Goal: Transaction & Acquisition: Purchase product/service

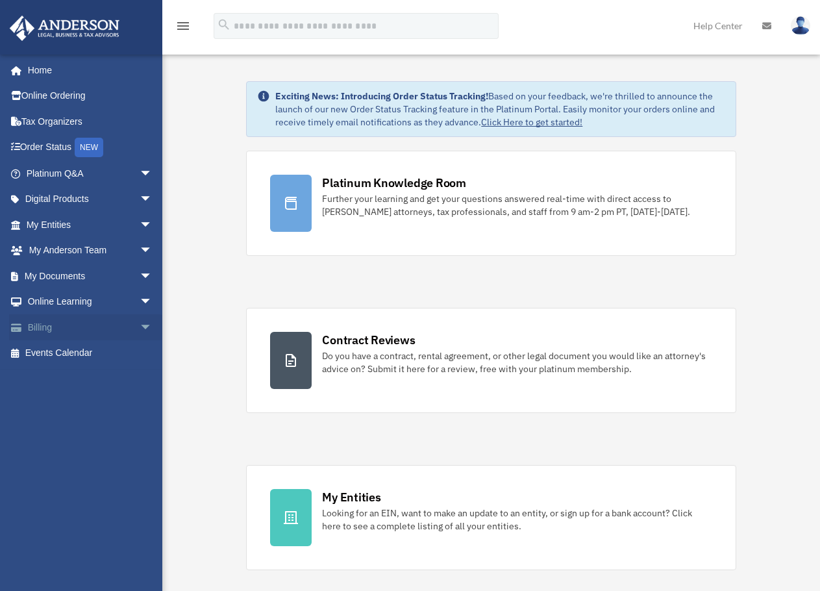
click at [50, 323] on link "Billing arrow_drop_down" at bounding box center [90, 327] width 163 height 26
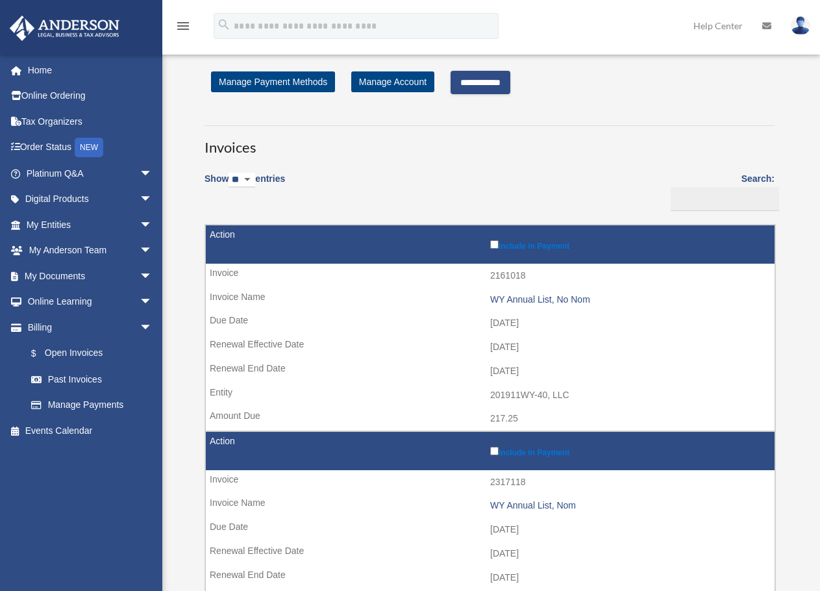
click at [501, 84] on input "**********" at bounding box center [481, 82] width 60 height 23
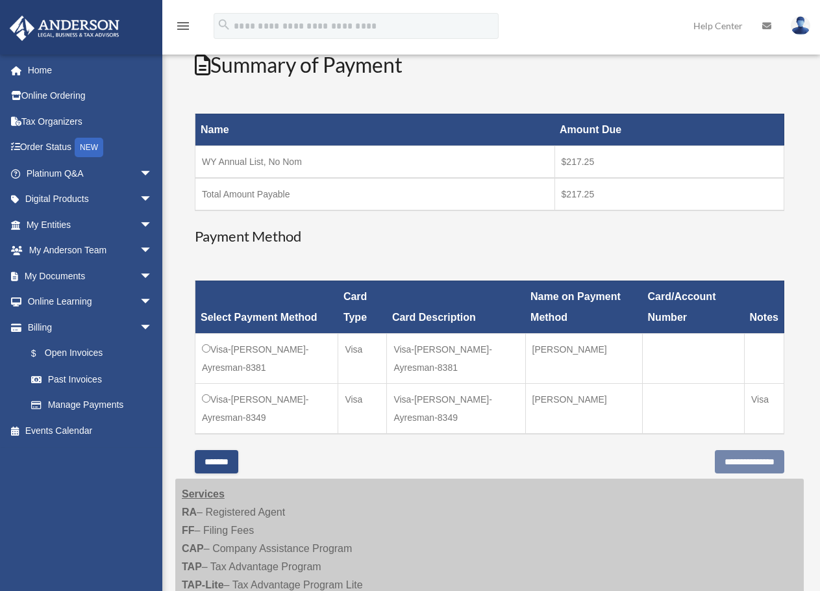
scroll to position [325, 0]
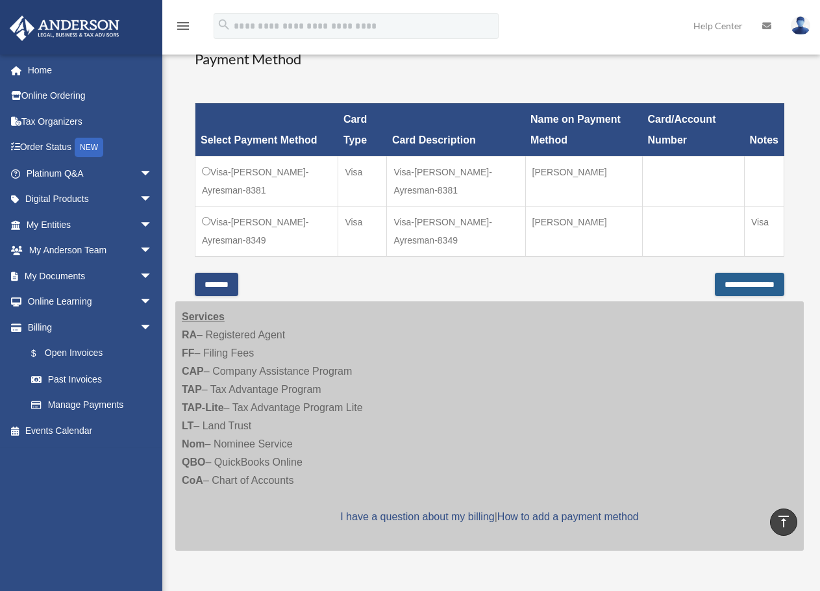
click at [715, 288] on input "**********" at bounding box center [750, 284] width 70 height 23
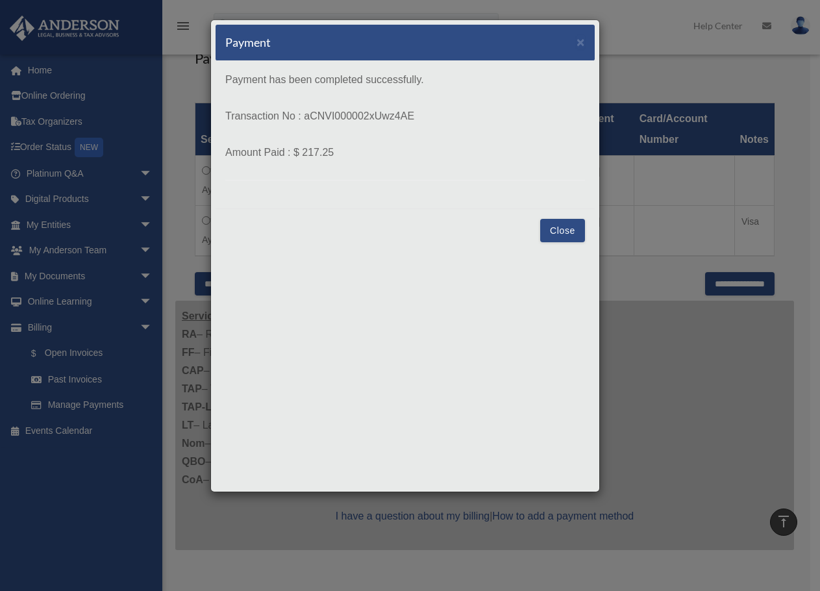
click at [553, 233] on button "Close" at bounding box center [562, 230] width 45 height 23
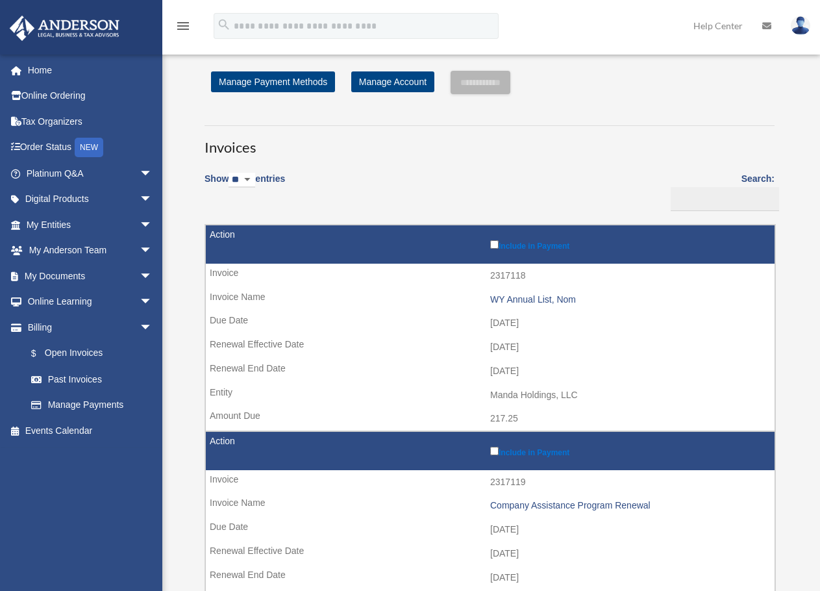
click at [796, 29] on img at bounding box center [800, 25] width 19 height 19
click at [796, 30] on img at bounding box center [800, 25] width 19 height 19
click at [799, 27] on img at bounding box center [800, 25] width 19 height 19
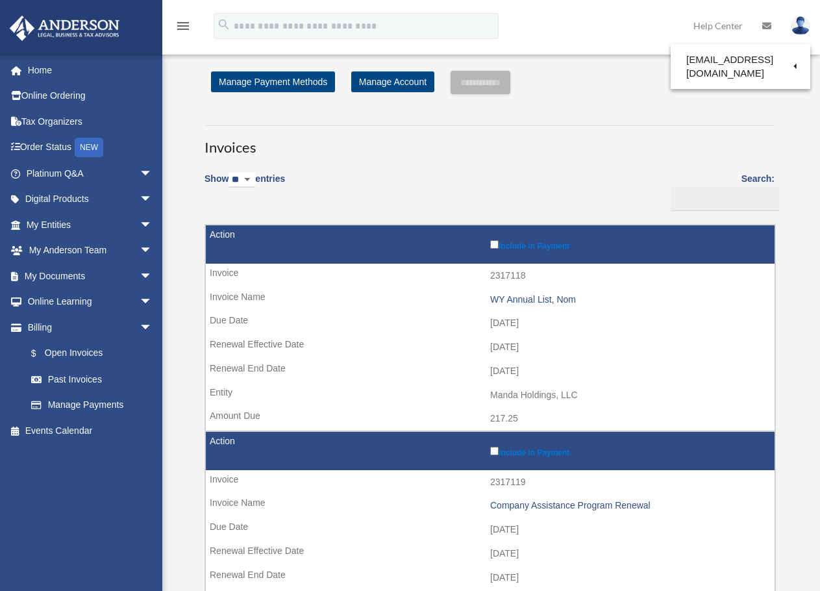
click at [802, 17] on img at bounding box center [800, 25] width 19 height 19
click at [805, 20] on img at bounding box center [800, 25] width 19 height 19
click at [798, 28] on img at bounding box center [800, 25] width 19 height 19
click at [804, 29] on img at bounding box center [800, 25] width 19 height 19
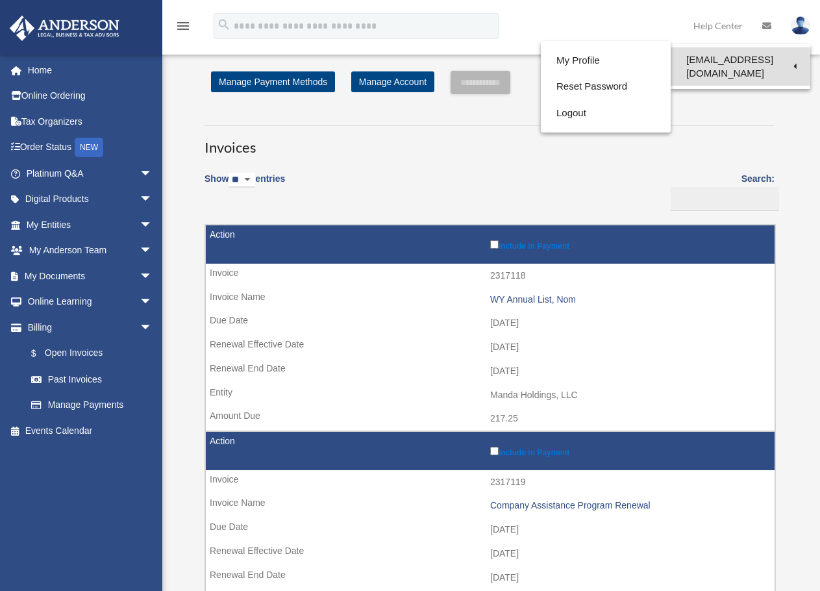
click at [783, 58] on link "[EMAIL_ADDRESS][DOMAIN_NAME]" at bounding box center [741, 66] width 140 height 38
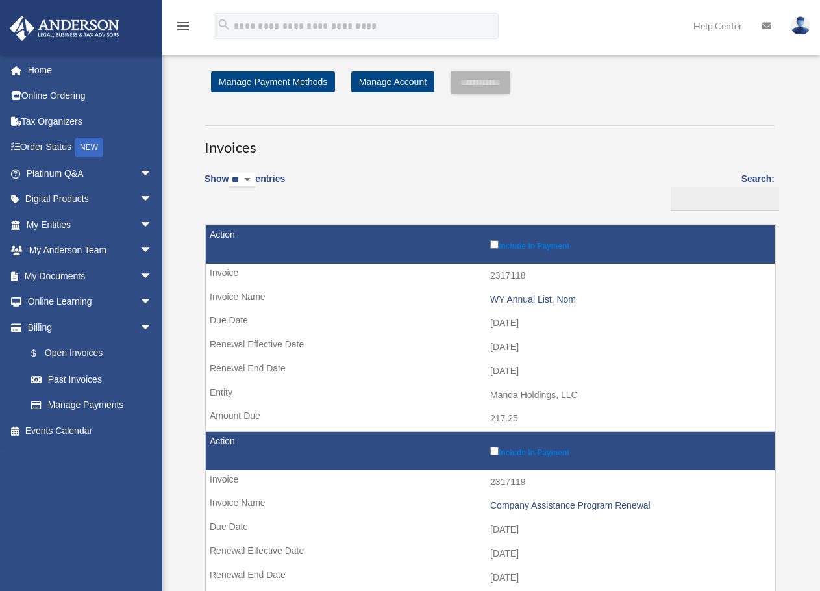
click at [783, 58] on div "**********" at bounding box center [489, 508] width 629 height 906
click at [804, 33] on img at bounding box center [800, 25] width 19 height 19
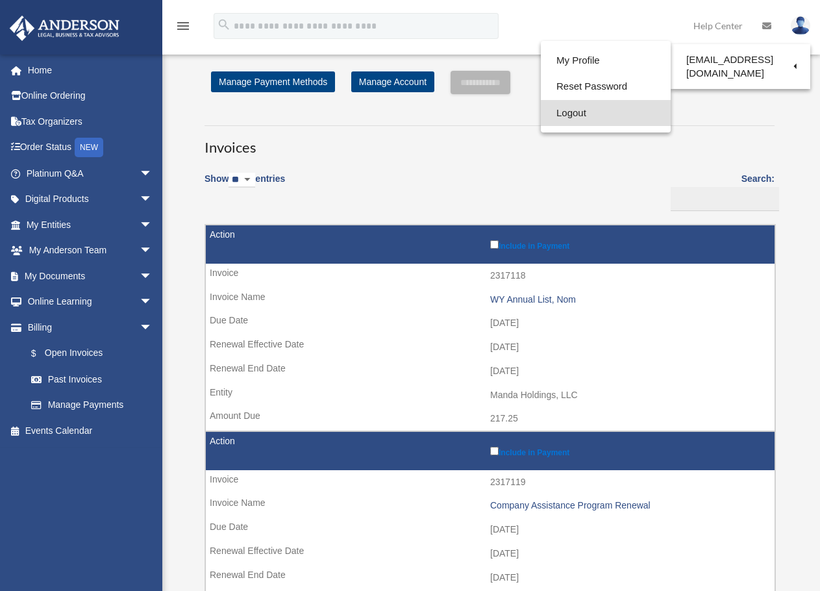
click at [573, 109] on link "Logout" at bounding box center [606, 113] width 130 height 27
